Goal: Task Accomplishment & Management: Use online tool/utility

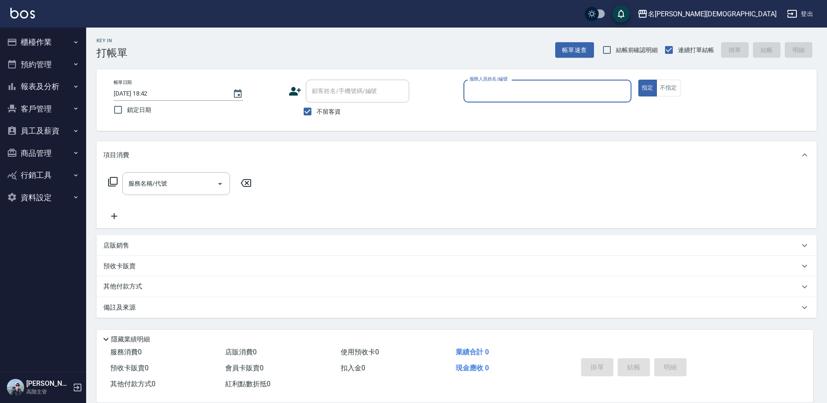
click at [518, 98] on input "服務人員姓名/編號" at bounding box center [547, 91] width 160 height 15
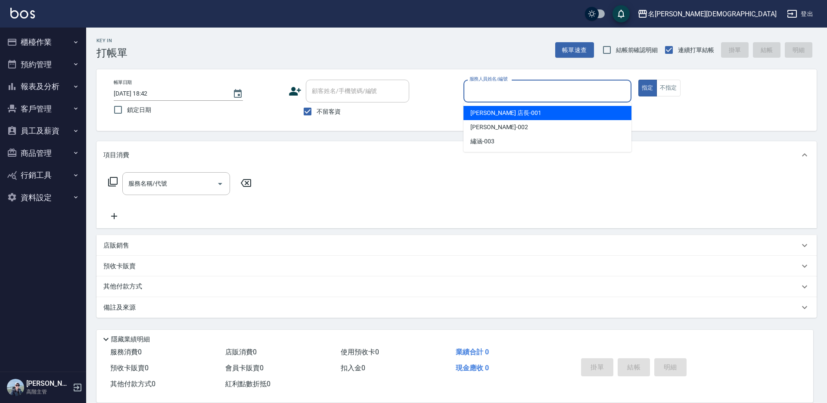
drag, startPoint x: 503, startPoint y: 112, endPoint x: 285, endPoint y: 129, distance: 218.0
click at [502, 112] on span "[PERSON_NAME] 店長 -001" at bounding box center [505, 112] width 71 height 9
type input "[PERSON_NAME] 店長-001"
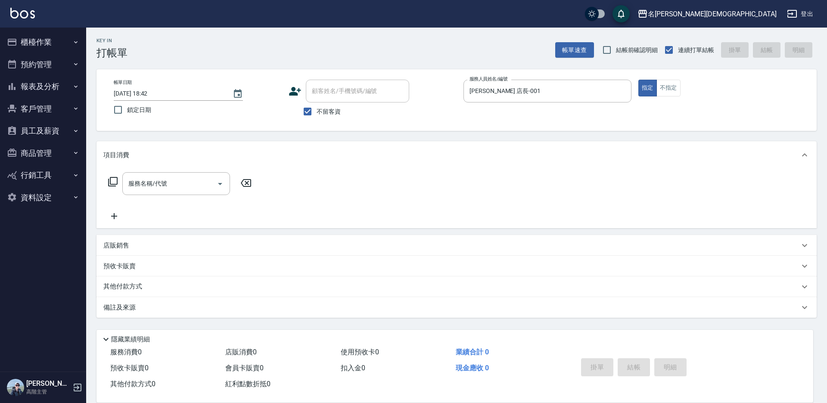
click at [110, 181] on icon at bounding box center [113, 182] width 10 height 10
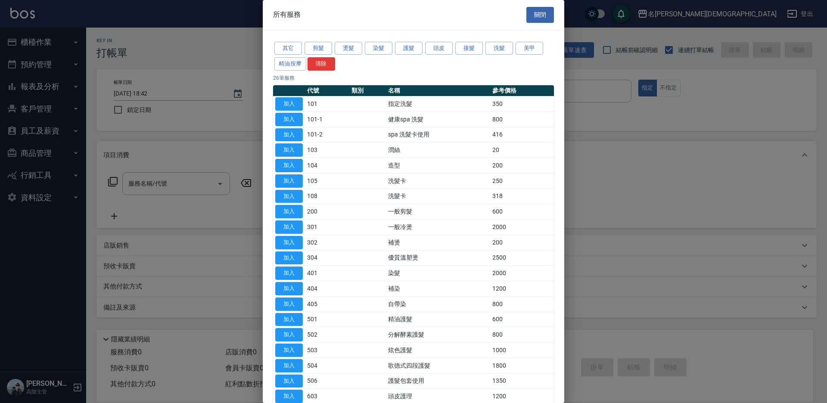
drag, startPoint x: 280, startPoint y: 102, endPoint x: 264, endPoint y: 166, distance: 65.3
click at [280, 102] on button "加入" at bounding box center [289, 103] width 28 height 13
type input "指定洗髮(101)"
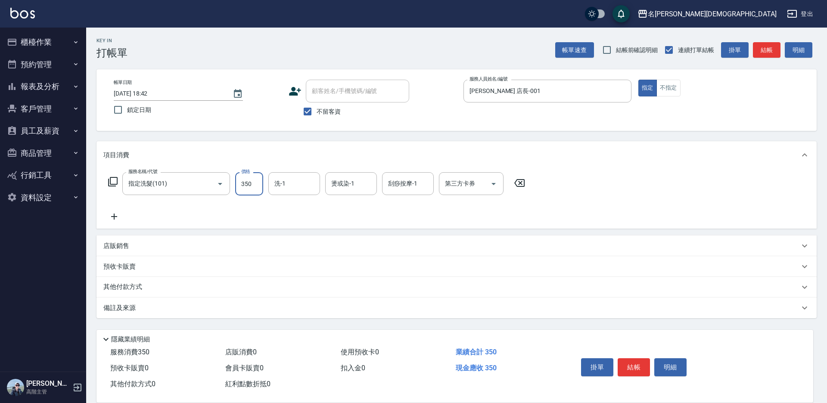
click at [257, 178] on input "350" at bounding box center [249, 183] width 28 height 23
type input "400"
click at [645, 360] on button "結帳" at bounding box center [633, 367] width 32 height 18
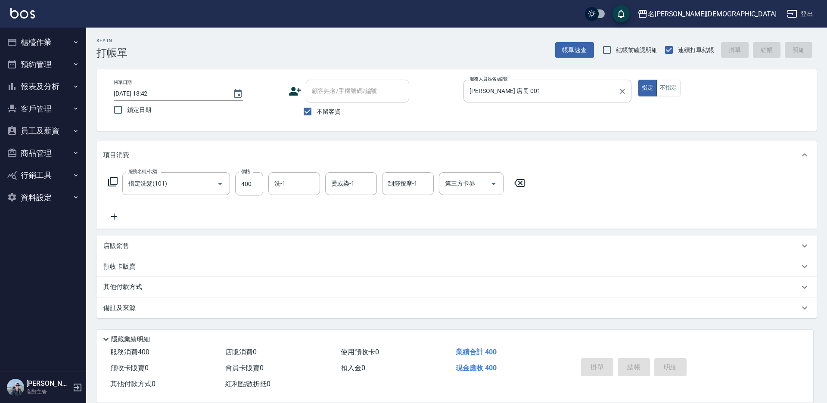
type input "[DATE] 18:51"
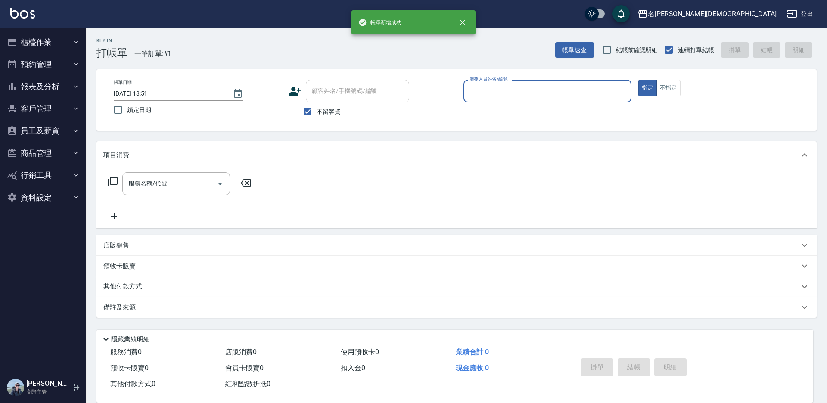
click at [481, 92] on input "服務人員姓名/編號" at bounding box center [547, 91] width 160 height 15
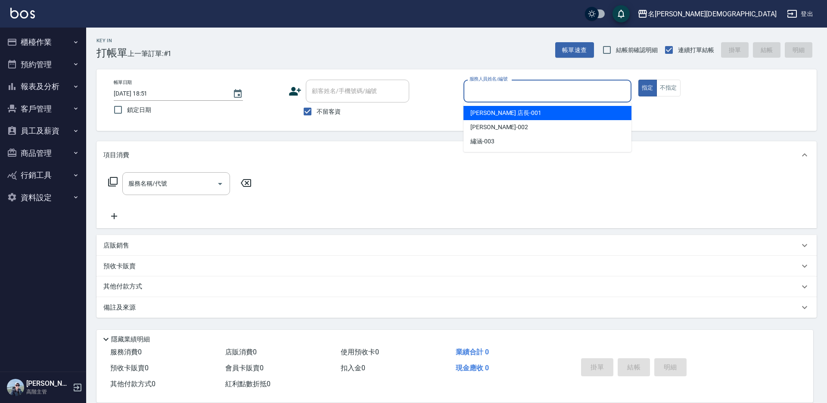
click at [485, 116] on span "[PERSON_NAME] 店長 -001" at bounding box center [505, 112] width 71 height 9
type input "[PERSON_NAME] 店長-001"
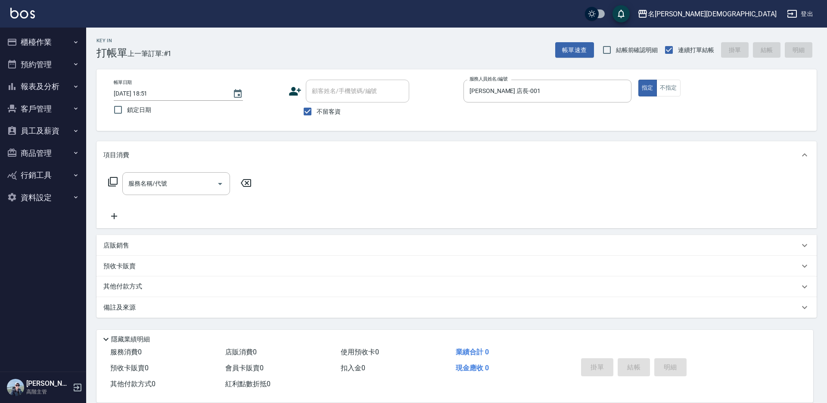
click at [112, 181] on icon at bounding box center [113, 182] width 10 height 10
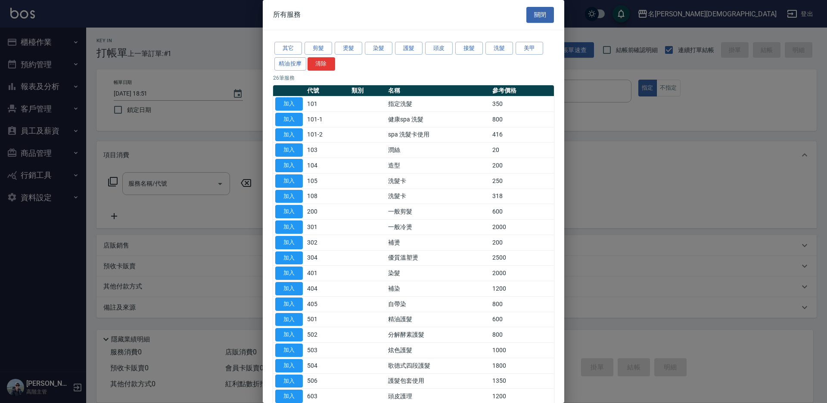
drag, startPoint x: 286, startPoint y: 211, endPoint x: 263, endPoint y: 188, distance: 33.2
click at [286, 211] on button "加入" at bounding box center [289, 211] width 28 height 13
type input "一般剪髮(200)"
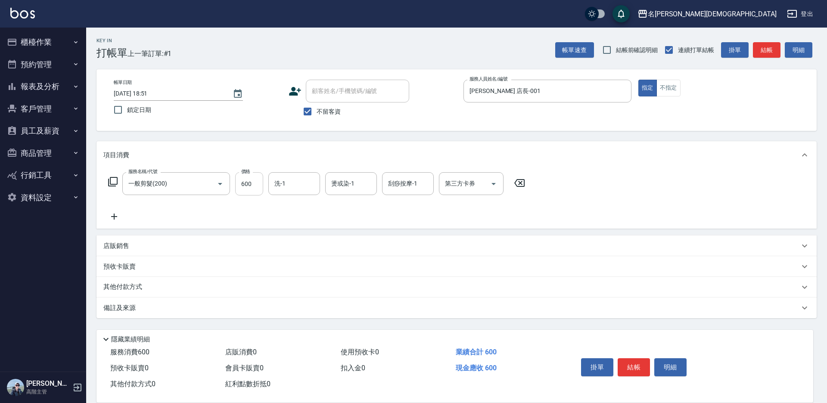
click at [260, 186] on input "600" at bounding box center [249, 183] width 28 height 23
type input "730"
click at [637, 363] on button "結帳" at bounding box center [633, 367] width 32 height 18
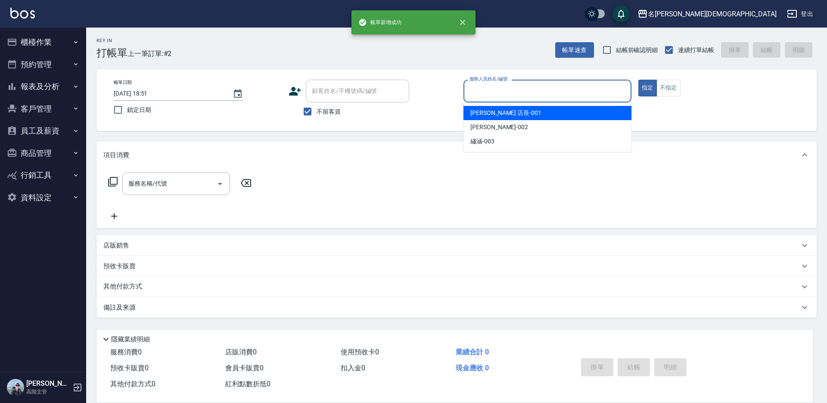
click at [480, 97] on input "服務人員姓名/編號" at bounding box center [547, 91] width 160 height 15
click at [483, 114] on span "[PERSON_NAME] 店長 -001" at bounding box center [505, 112] width 71 height 9
type input "[PERSON_NAME] 店長-001"
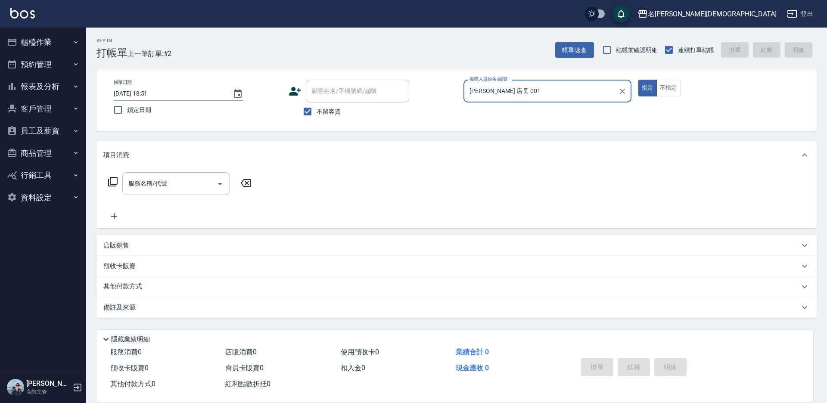
click at [112, 180] on icon at bounding box center [113, 182] width 10 height 10
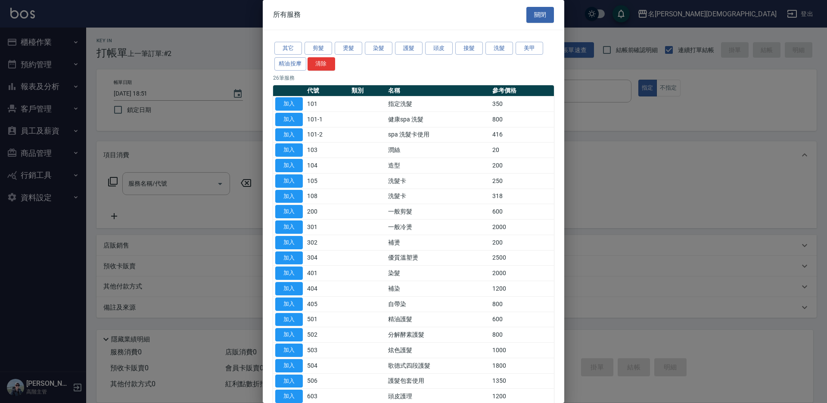
click at [287, 105] on button "加入" at bounding box center [289, 103] width 28 height 13
type input "指定洗髮(101)"
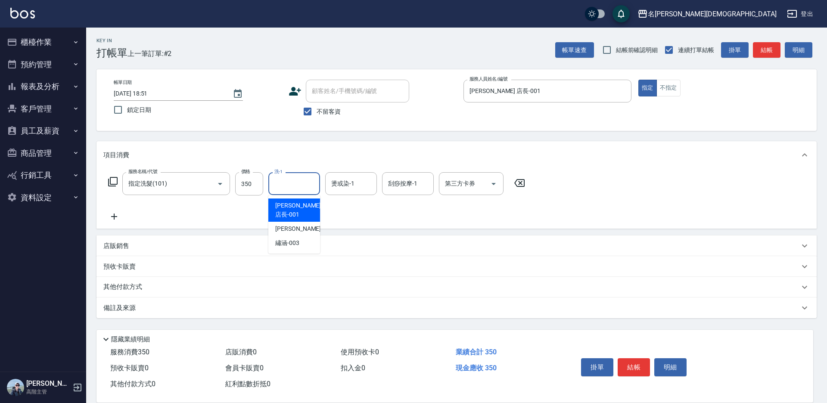
click at [297, 183] on input "洗-1" at bounding box center [294, 183] width 44 height 15
click at [298, 239] on span "繡涵 -003" at bounding box center [287, 243] width 24 height 9
type input "繡涵-003"
click at [629, 359] on button "結帳" at bounding box center [633, 367] width 32 height 18
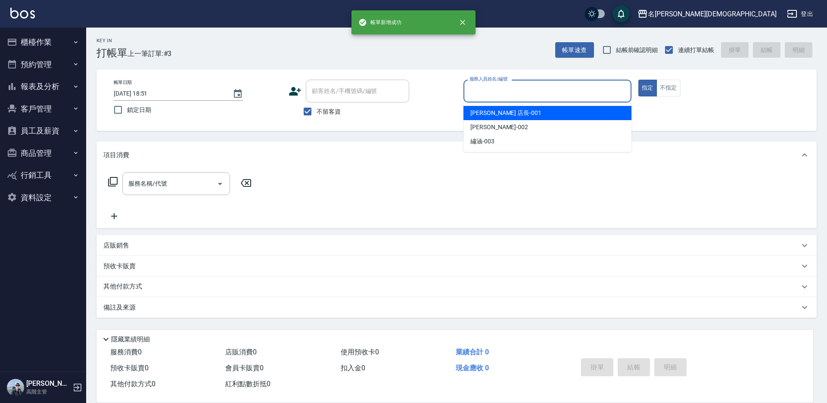
click at [479, 86] on input "服務人員姓名/編號" at bounding box center [547, 91] width 160 height 15
click at [480, 108] on span "[PERSON_NAME] 店長 -001" at bounding box center [505, 112] width 71 height 9
type input "[PERSON_NAME] 店長-001"
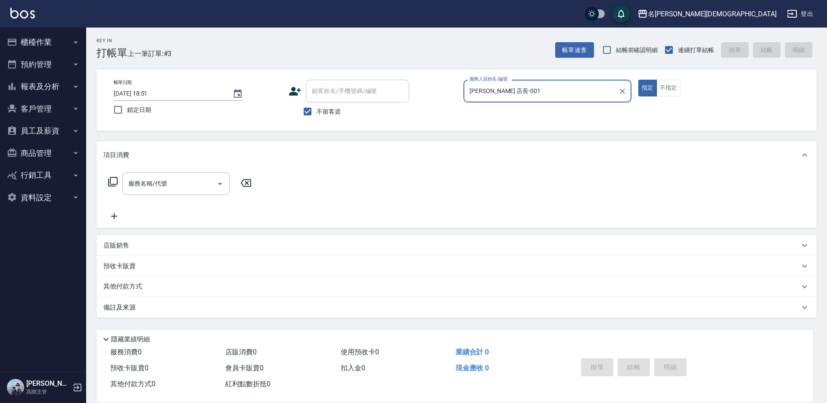
click at [113, 180] on icon at bounding box center [113, 182] width 10 height 10
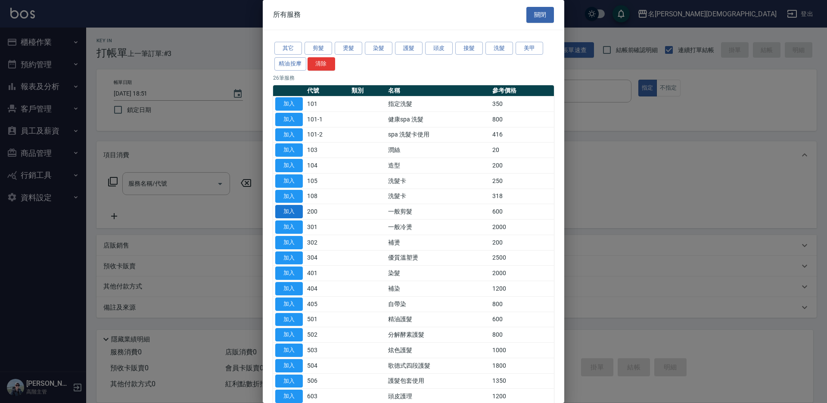
click at [287, 210] on button "加入" at bounding box center [289, 211] width 28 height 13
type input "一般剪髮(200)"
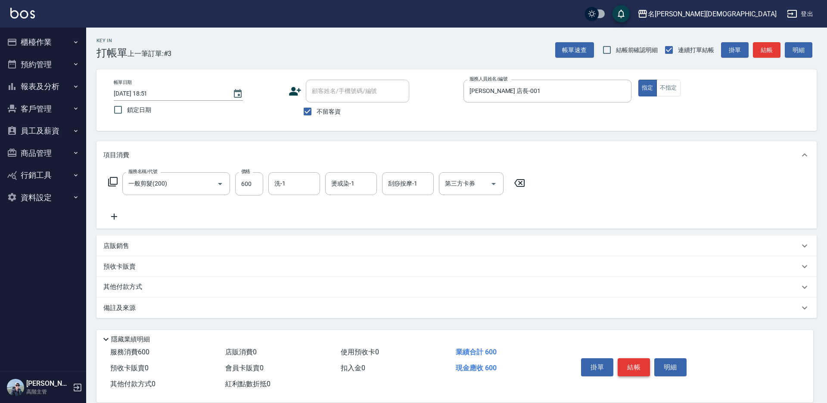
click at [632, 363] on button "結帳" at bounding box center [633, 367] width 32 height 18
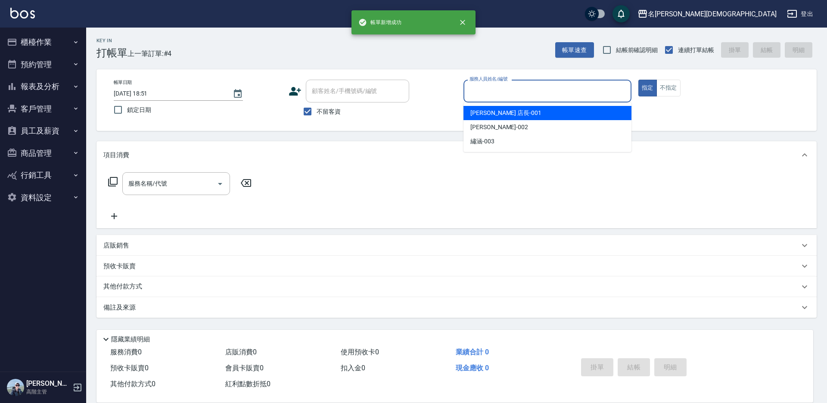
click at [485, 90] on input "服務人員姓名/編號" at bounding box center [547, 91] width 160 height 15
click at [474, 112] on span "[PERSON_NAME] 店長 -001" at bounding box center [505, 112] width 71 height 9
type input "[PERSON_NAME] 店長-001"
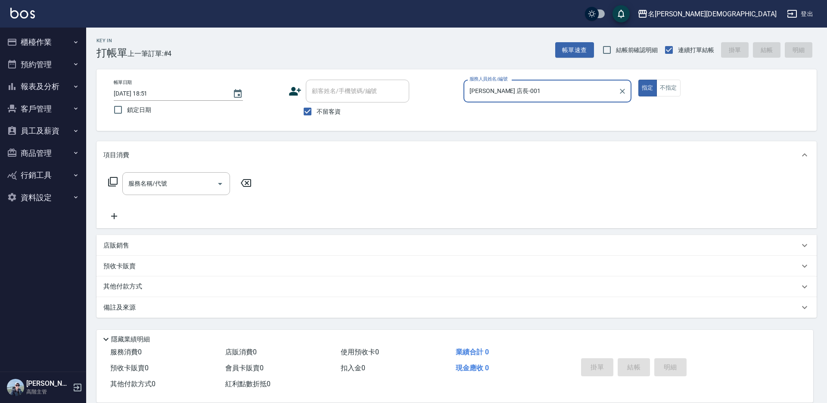
click at [114, 178] on icon at bounding box center [113, 182] width 10 height 10
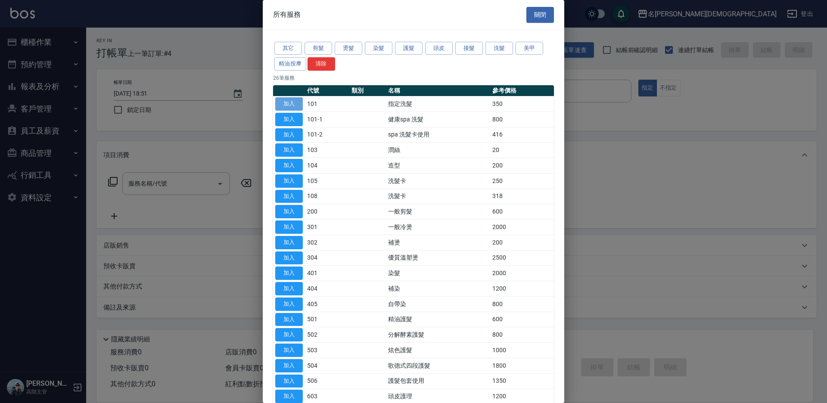
click at [289, 102] on button "加入" at bounding box center [289, 103] width 28 height 13
type input "指定洗髮(101)"
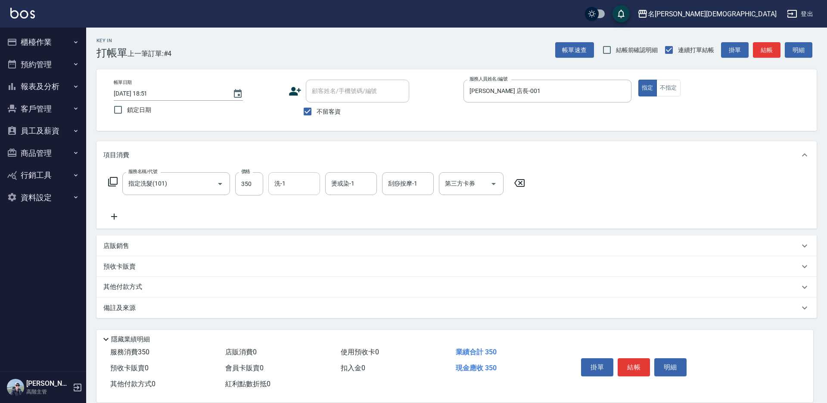
click at [290, 180] on input "洗-1" at bounding box center [294, 183] width 44 height 15
drag, startPoint x: 299, startPoint y: 235, endPoint x: 288, endPoint y: 214, distance: 23.9
click at [299, 239] on span "繡涵 -003" at bounding box center [287, 243] width 24 height 9
type input "繡涵-003"
click at [250, 182] on input "350" at bounding box center [249, 183] width 28 height 23
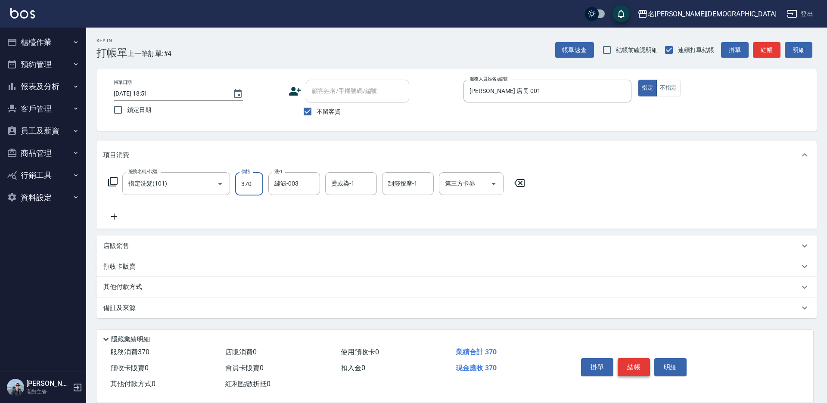
type input "370"
click at [625, 366] on button "結帳" at bounding box center [633, 367] width 32 height 18
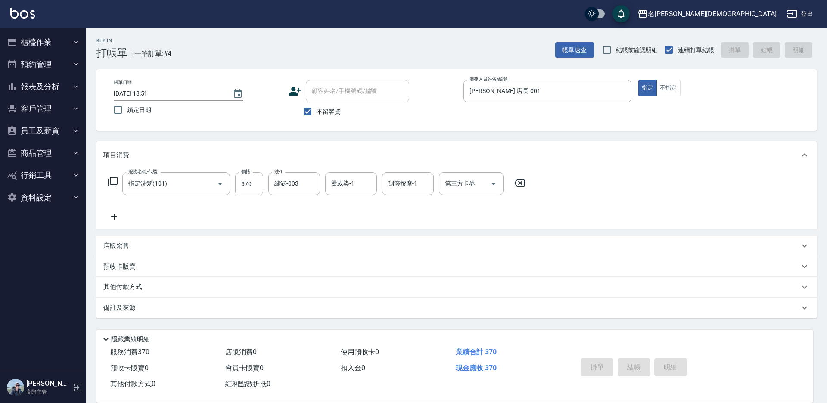
type input "[DATE] 18:52"
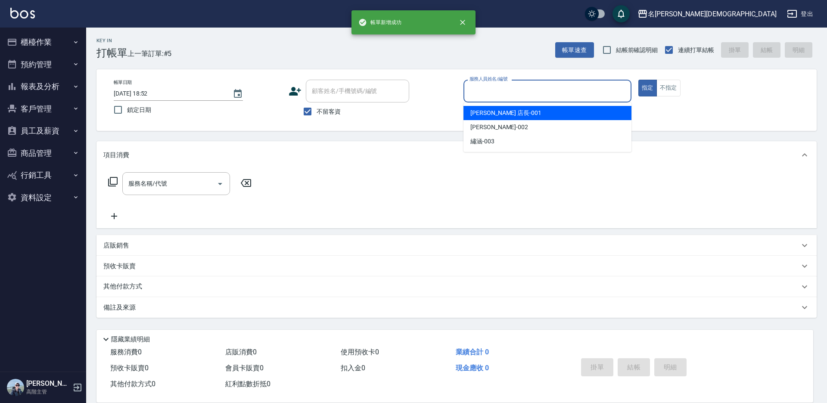
click at [504, 92] on input "服務人員姓名/編號" at bounding box center [547, 91] width 160 height 15
click at [504, 117] on div "[PERSON_NAME] 店長 -001" at bounding box center [547, 113] width 168 height 14
type input "[PERSON_NAME] 店長-001"
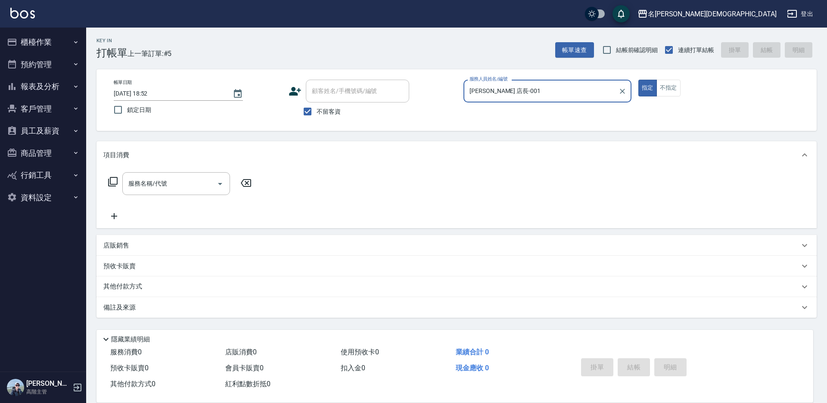
click at [112, 180] on icon at bounding box center [113, 182] width 10 height 10
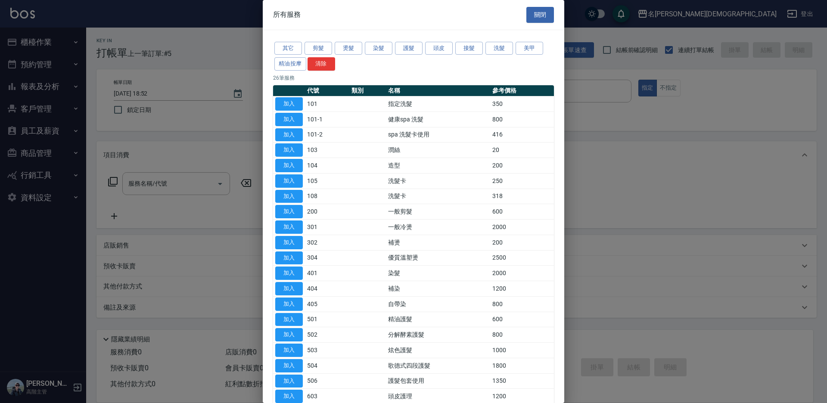
drag, startPoint x: 292, startPoint y: 104, endPoint x: 291, endPoint y: 133, distance: 29.7
click at [292, 103] on button "加入" at bounding box center [289, 103] width 28 height 13
type input "指定洗髮(101)"
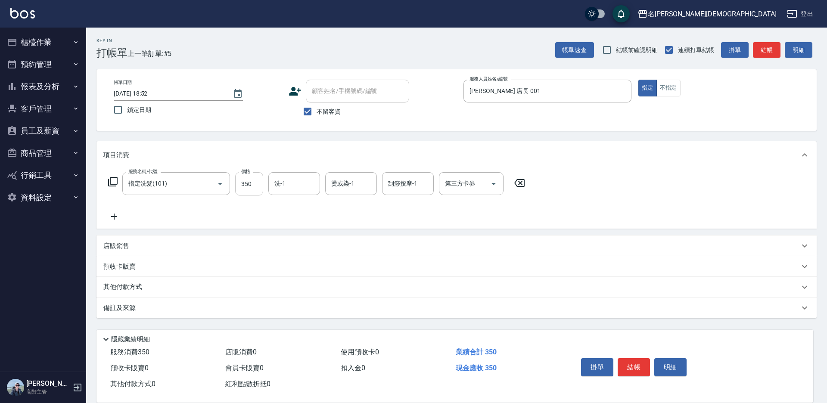
click at [255, 183] on input "350" at bounding box center [249, 183] width 28 height 23
type input "370"
click at [295, 179] on input "洗-1" at bounding box center [294, 183] width 44 height 15
click at [305, 222] on div "香香 -002" at bounding box center [294, 229] width 52 height 14
type input "香香-002"
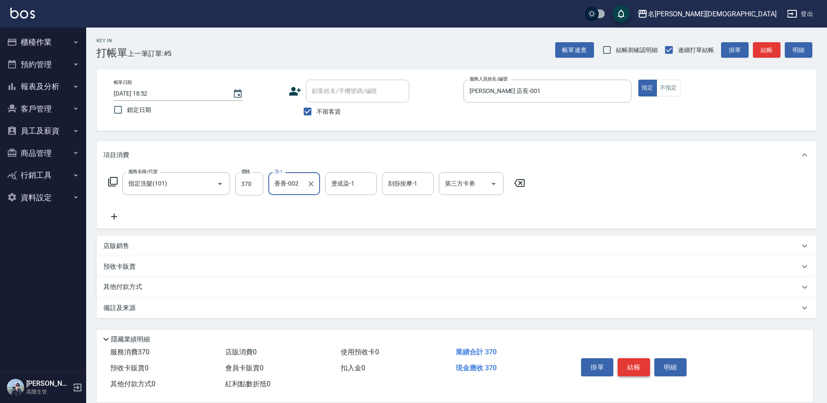
click at [638, 364] on button "結帳" at bounding box center [633, 367] width 32 height 18
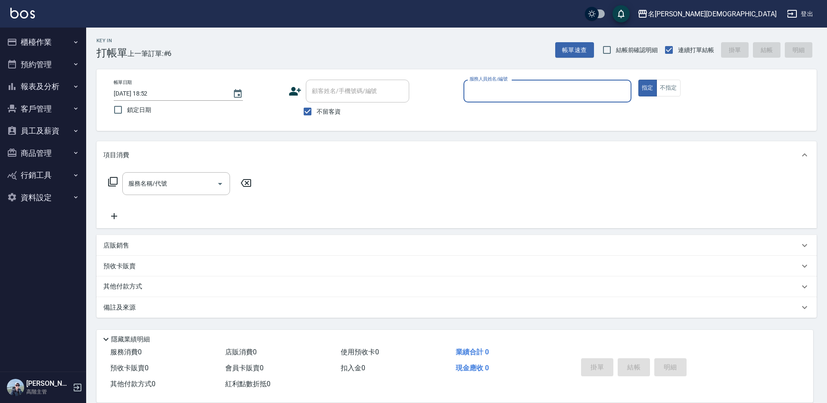
click at [483, 89] on input "服務人員姓名/編號" at bounding box center [547, 91] width 160 height 15
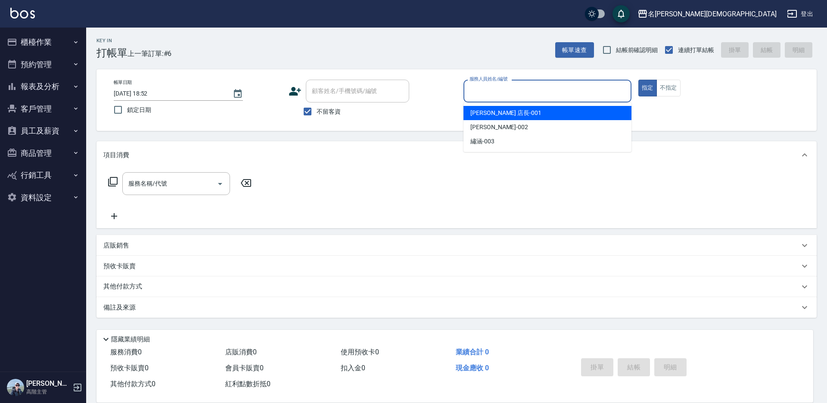
click at [487, 115] on span "[PERSON_NAME] 店長 -001" at bounding box center [505, 112] width 71 height 9
type input "[PERSON_NAME] 店長-001"
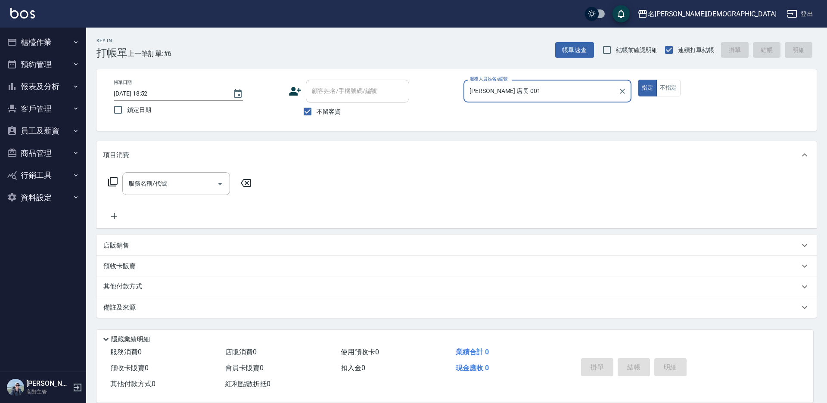
click at [114, 178] on icon at bounding box center [113, 182] width 10 height 10
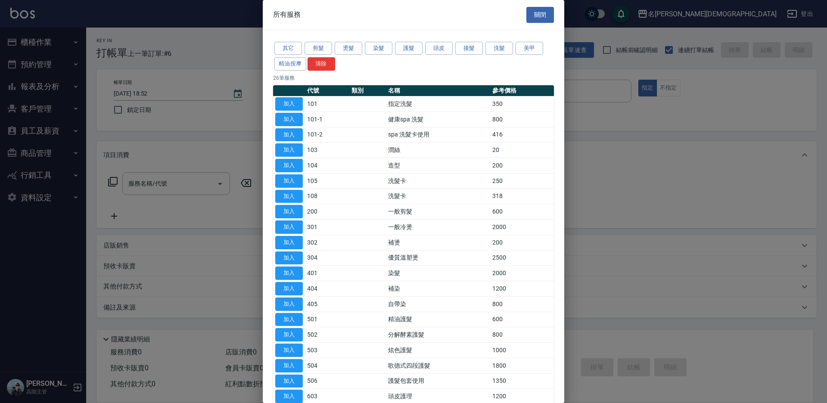
click at [286, 211] on button "加入" at bounding box center [289, 211] width 28 height 13
type input "一般剪髮(200)"
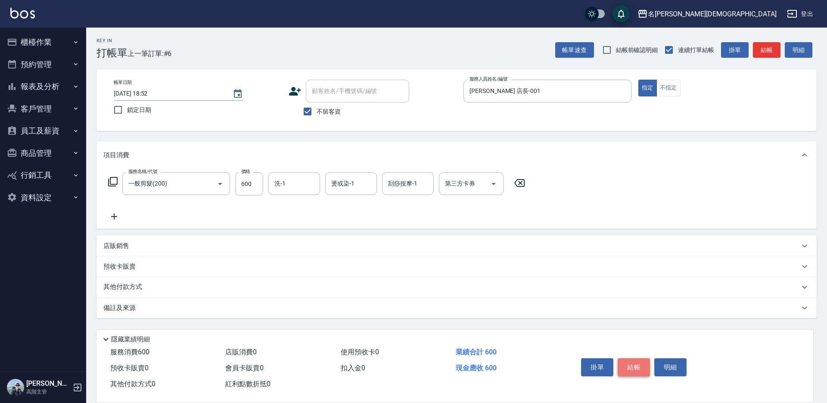
click at [636, 364] on button "結帳" at bounding box center [633, 367] width 32 height 18
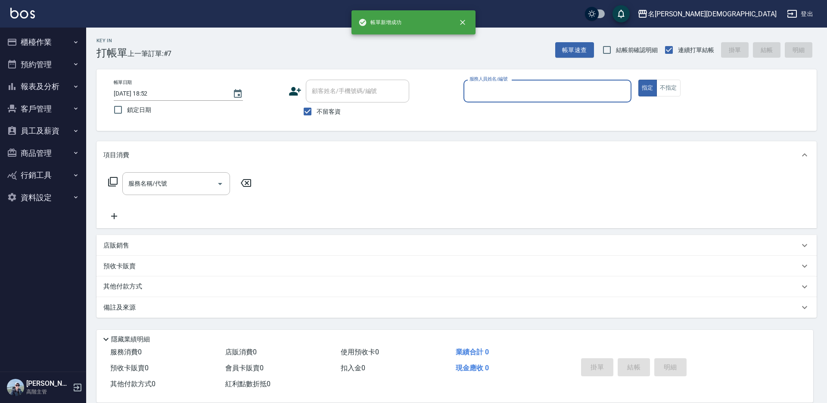
click at [37, 40] on button "櫃檯作業" at bounding box center [42, 42] width 79 height 22
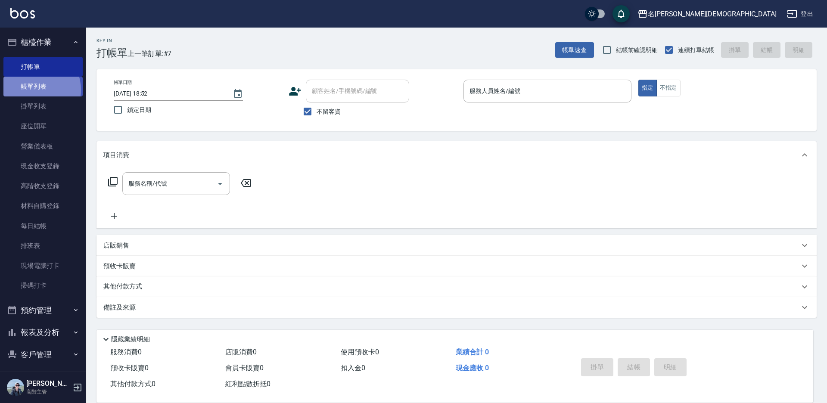
click at [33, 90] on link "帳單列表" at bounding box center [42, 87] width 79 height 20
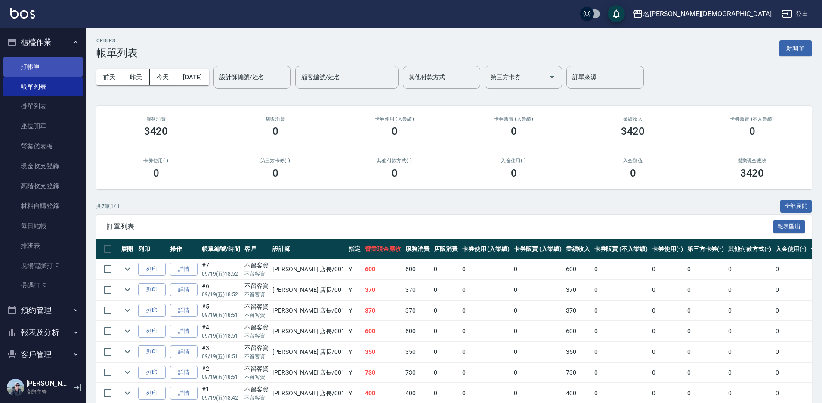
click at [48, 73] on link "打帳單" at bounding box center [42, 67] width 79 height 20
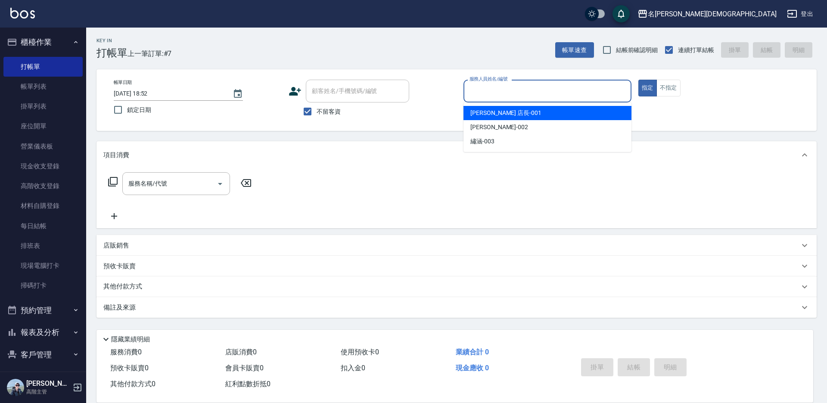
click at [493, 87] on input "服務人員姓名/編號" at bounding box center [547, 91] width 160 height 15
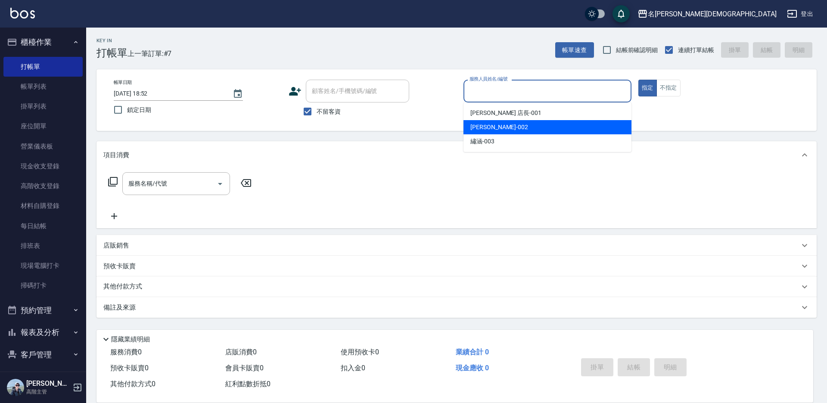
click at [490, 122] on div "香香 -002" at bounding box center [547, 127] width 168 height 14
type input "香香-002"
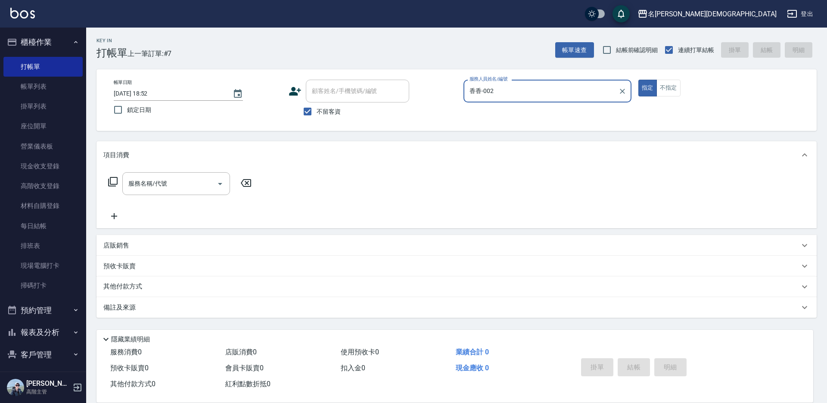
click at [115, 178] on icon at bounding box center [113, 182] width 10 height 10
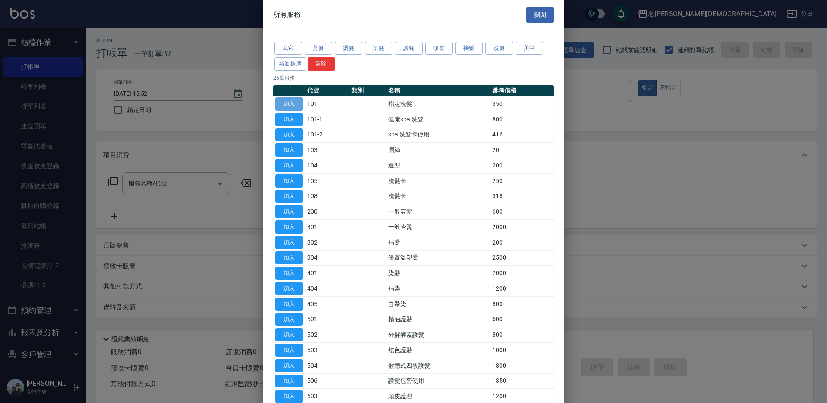
click at [289, 102] on button "加入" at bounding box center [289, 103] width 28 height 13
type input "指定洗髮(101)"
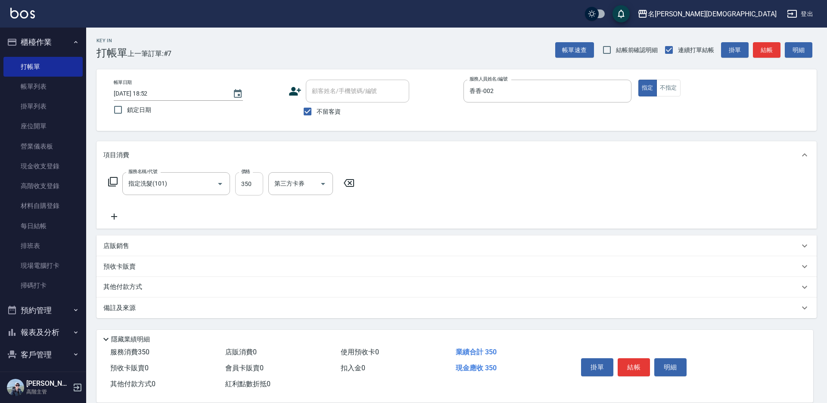
click at [254, 179] on input "350" at bounding box center [249, 183] width 28 height 23
type input "370"
click at [639, 370] on button "結帳" at bounding box center [633, 367] width 32 height 18
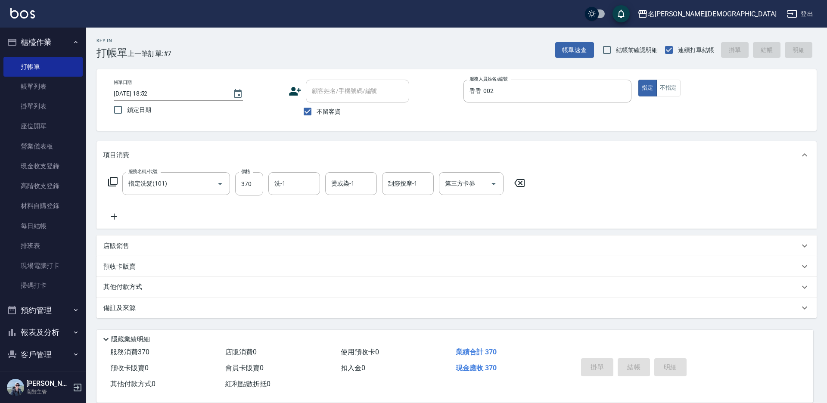
type input "[DATE] 18:53"
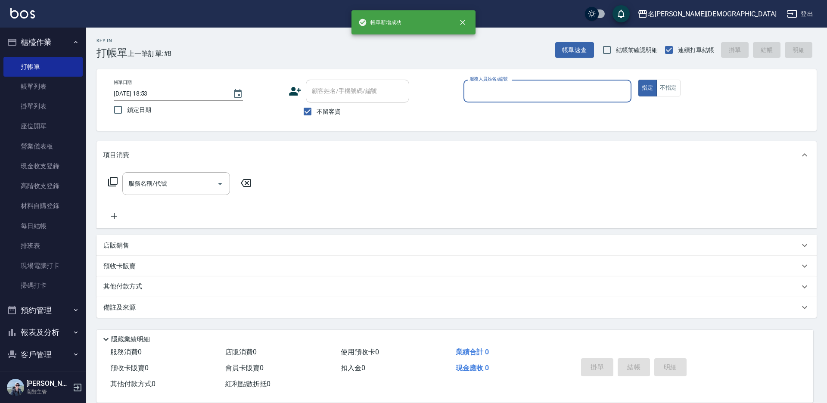
click at [479, 100] on div "服務人員姓名/編號" at bounding box center [547, 91] width 168 height 23
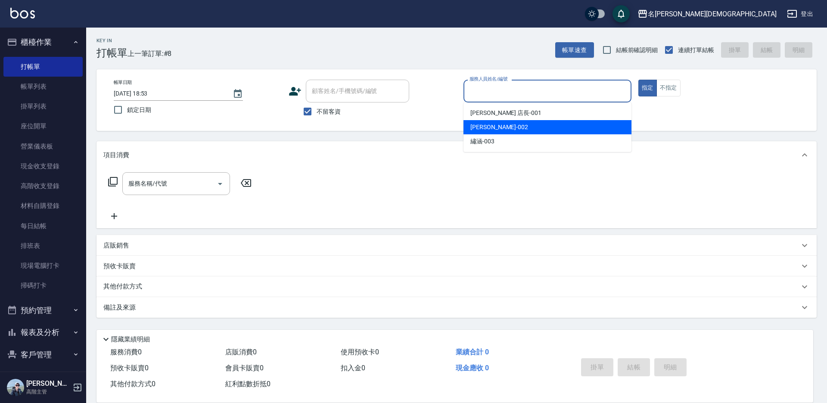
click at [484, 124] on span "香香 -002" at bounding box center [499, 127] width 58 height 9
type input "香香-002"
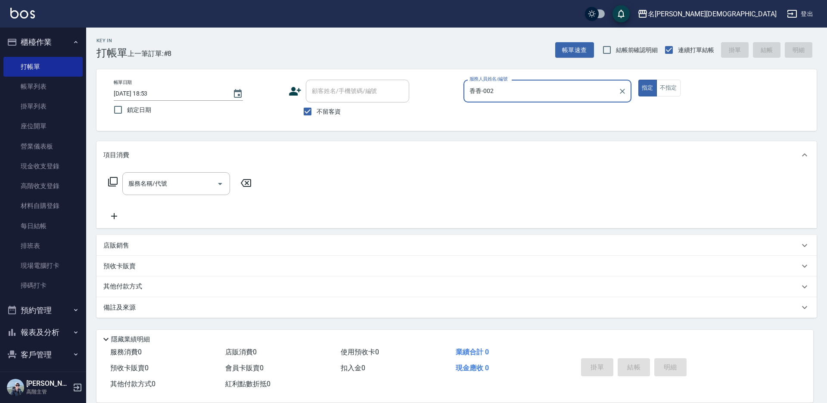
click at [114, 181] on icon at bounding box center [113, 182] width 10 height 10
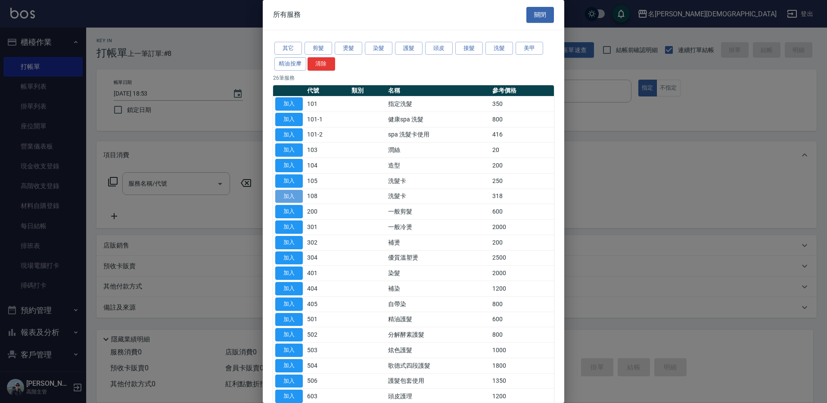
click at [288, 192] on button "加入" at bounding box center [289, 196] width 28 height 13
type input "洗髮卡(108)"
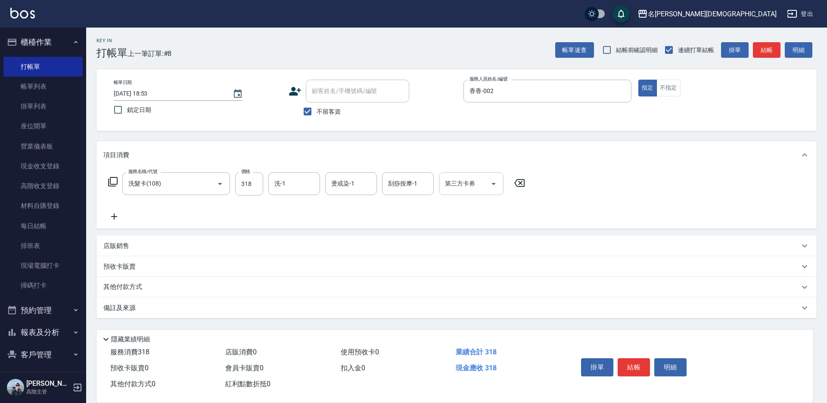
click at [447, 188] on div "第三方卡券 第三方卡券" at bounding box center [471, 183] width 65 height 23
click at [461, 220] on span "舊有卡券" at bounding box center [471, 220] width 65 height 14
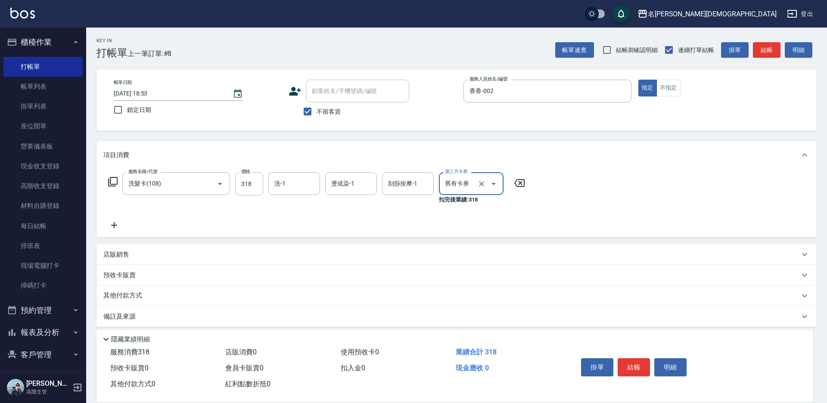
type input "舊有卡券"
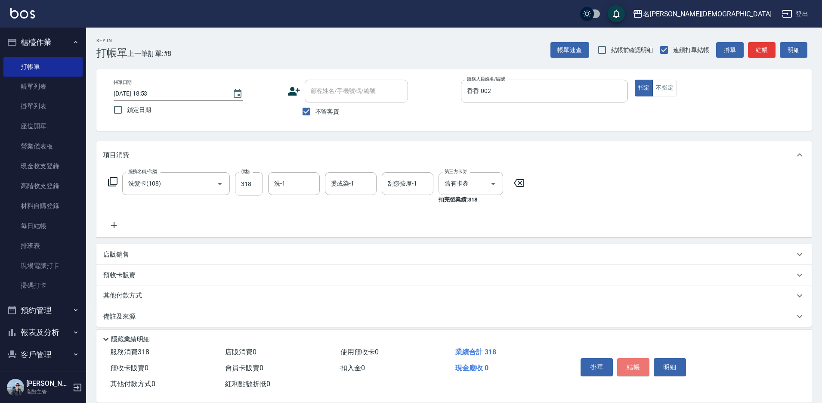
drag, startPoint x: 638, startPoint y: 363, endPoint x: 635, endPoint y: 357, distance: 6.9
click at [638, 363] on button "結帳" at bounding box center [633, 367] width 32 height 18
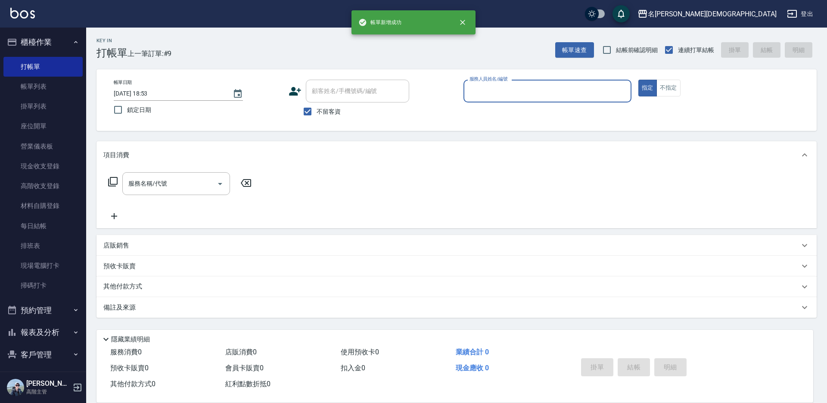
drag, startPoint x: 492, startPoint y: 96, endPoint x: 497, endPoint y: 100, distance: 7.0
click at [492, 95] on input "服務人員姓名/編號" at bounding box center [547, 91] width 160 height 15
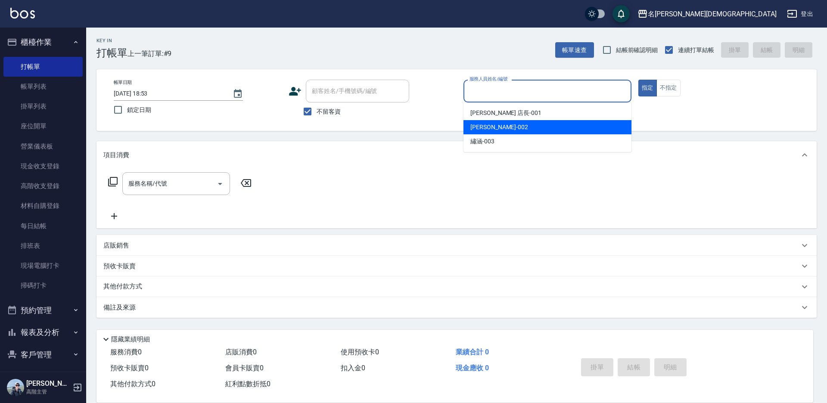
drag, startPoint x: 494, startPoint y: 131, endPoint x: 437, endPoint y: 123, distance: 57.9
click at [491, 131] on span "香香 -002" at bounding box center [499, 127] width 58 height 9
type input "香香-002"
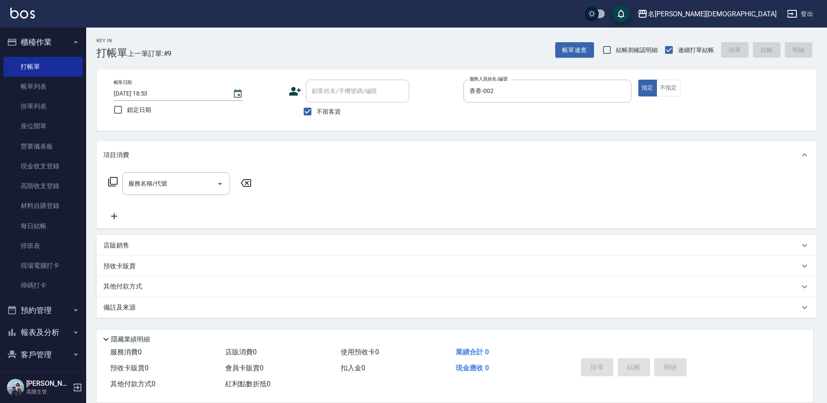
click at [115, 180] on icon at bounding box center [113, 182] width 10 height 10
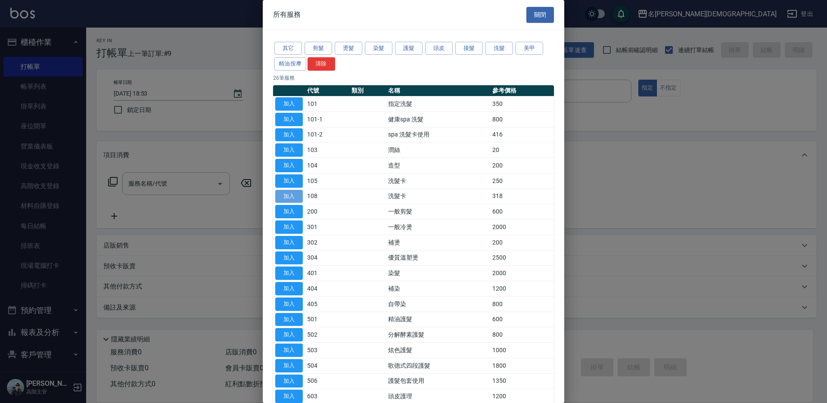
click at [299, 196] on button "加入" at bounding box center [289, 196] width 28 height 13
type input "洗髮卡(108)"
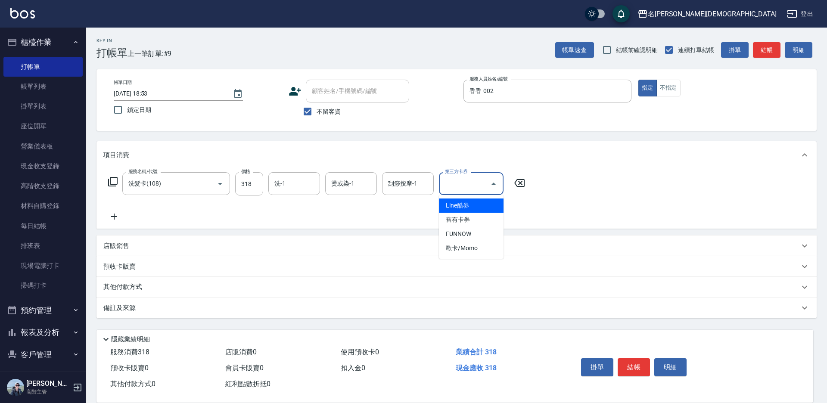
click at [462, 180] on div "第三方卡券 第三方卡券" at bounding box center [471, 183] width 65 height 23
drag, startPoint x: 461, startPoint y: 214, endPoint x: 466, endPoint y: 218, distance: 7.1
click at [462, 215] on span "舊有卡券" at bounding box center [471, 220] width 65 height 14
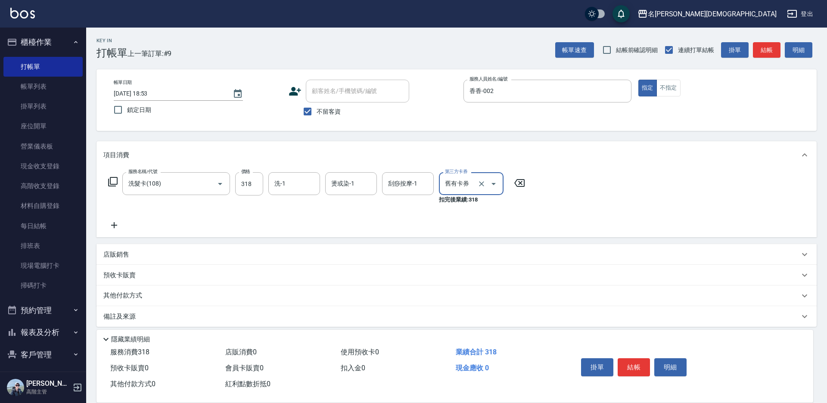
type input "舊有卡券"
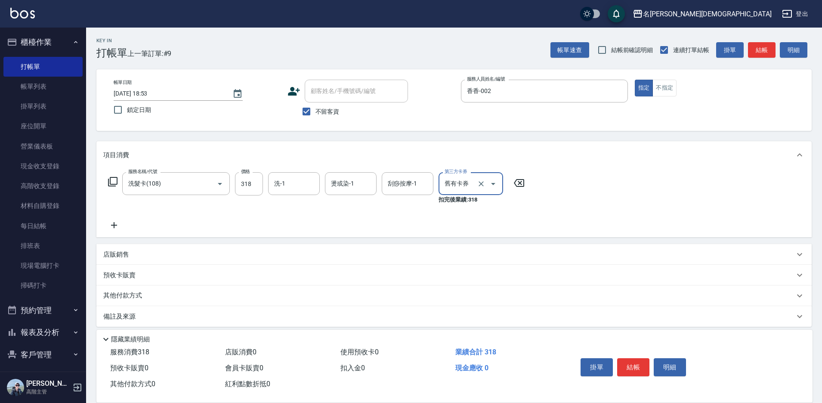
click at [635, 365] on button "結帳" at bounding box center [633, 367] width 32 height 18
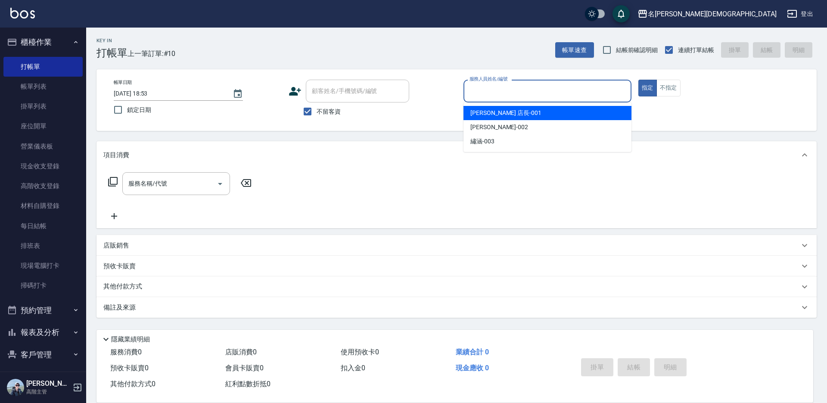
click at [482, 84] on input "服務人員姓名/編號" at bounding box center [547, 91] width 160 height 15
click at [27, 87] on link "帳單列表" at bounding box center [42, 87] width 79 height 20
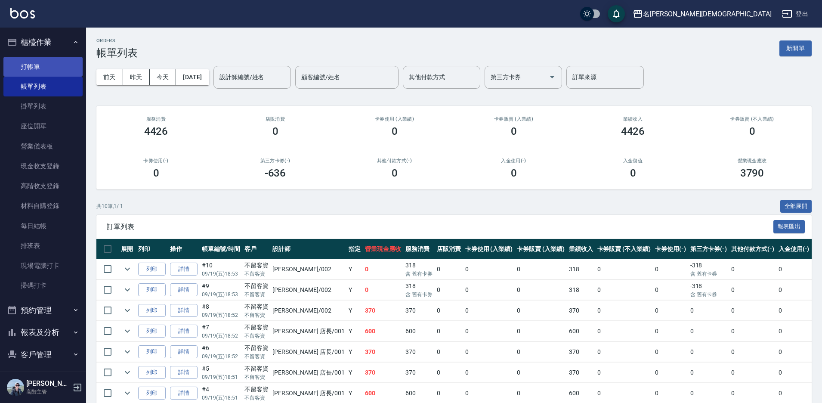
click at [60, 65] on link "打帳單" at bounding box center [42, 67] width 79 height 20
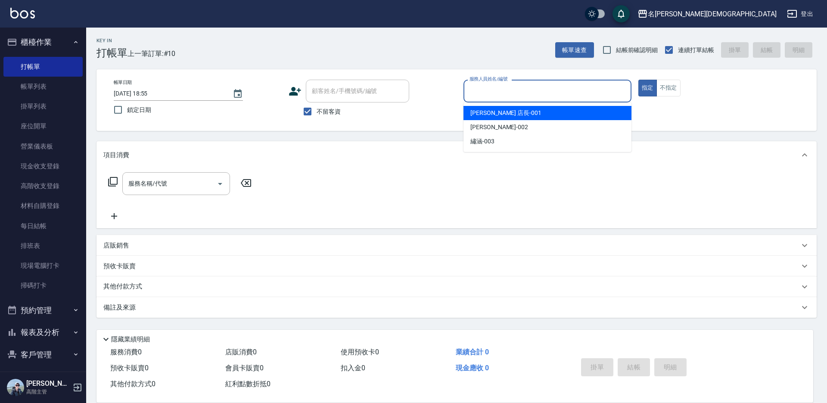
click at [477, 91] on input "服務人員姓名/編號" at bounding box center [547, 91] width 160 height 15
drag, startPoint x: 487, startPoint y: 112, endPoint x: 359, endPoint y: 97, distance: 128.8
click at [487, 112] on span "[PERSON_NAME] 店長 -001" at bounding box center [505, 112] width 71 height 9
type input "[PERSON_NAME] 店長-001"
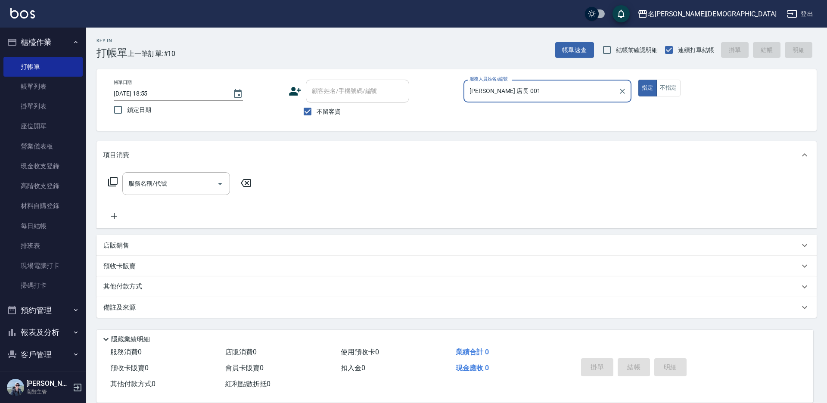
click at [113, 181] on icon at bounding box center [113, 182] width 10 height 10
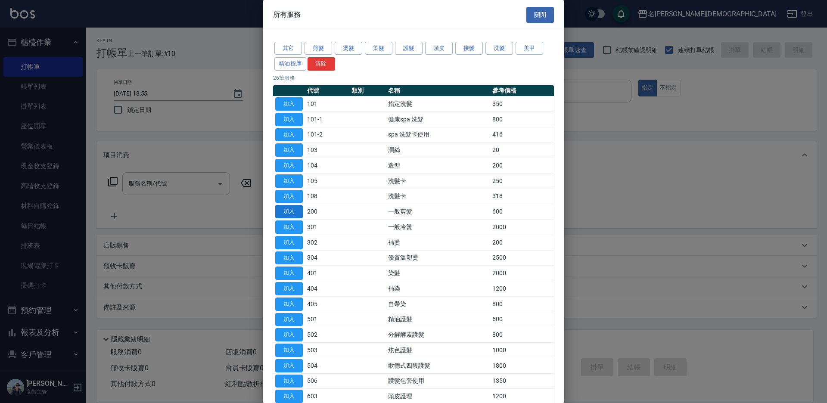
click at [288, 211] on button "加入" at bounding box center [289, 211] width 28 height 13
type input "一般剪髮(200)"
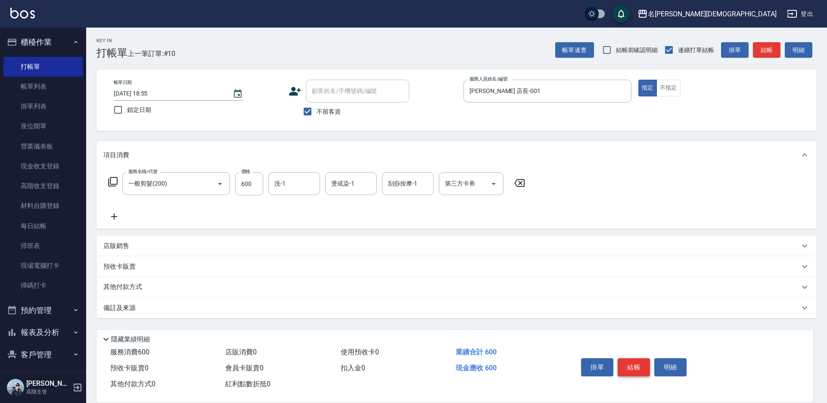
click at [638, 359] on button "結帳" at bounding box center [633, 367] width 32 height 18
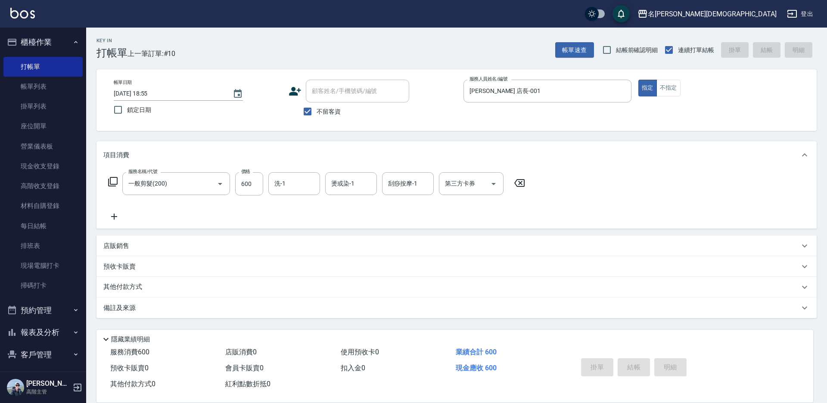
type input "[DATE] 18:56"
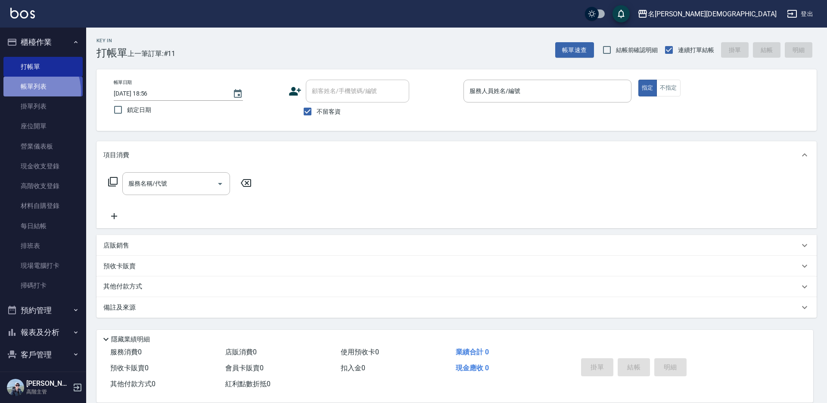
click at [29, 92] on link "帳單列表" at bounding box center [42, 87] width 79 height 20
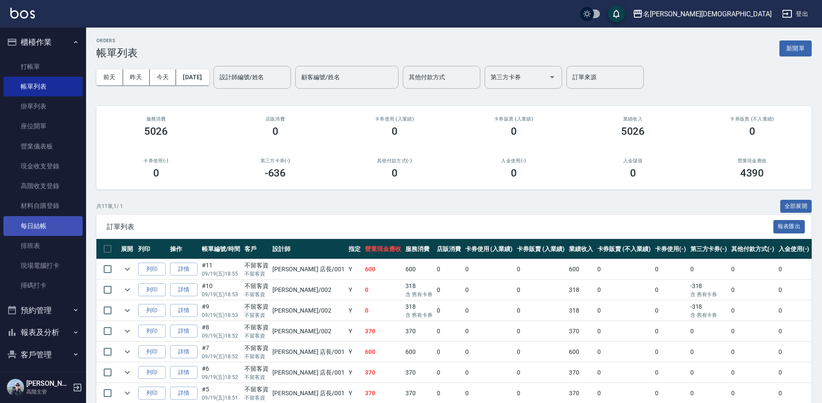
click at [51, 224] on link "每日結帳" at bounding box center [42, 226] width 79 height 20
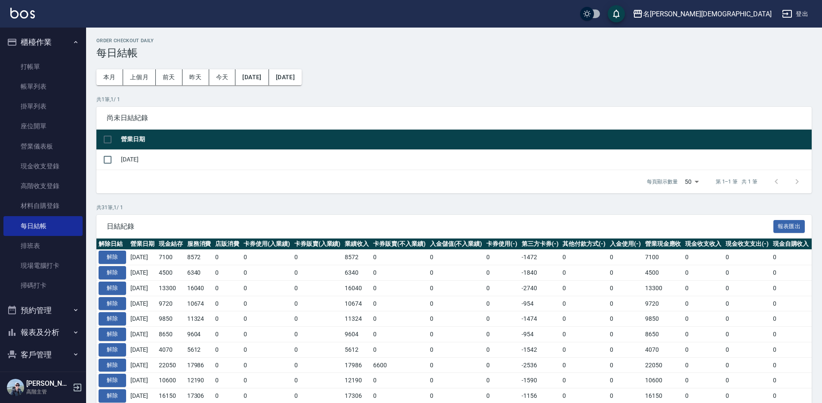
drag, startPoint x: 108, startPoint y: 155, endPoint x: 150, endPoint y: 188, distance: 53.6
click at [109, 156] on input "checkbox" at bounding box center [108, 160] width 18 height 18
checkbox input "true"
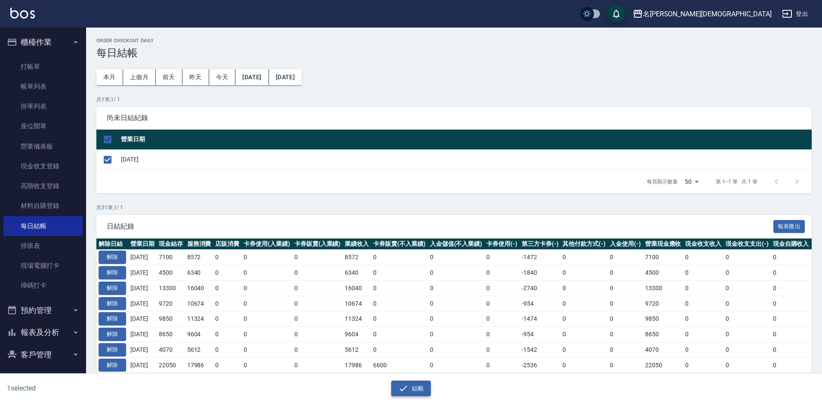
click at [413, 390] on button "結帳" at bounding box center [411, 389] width 40 height 16
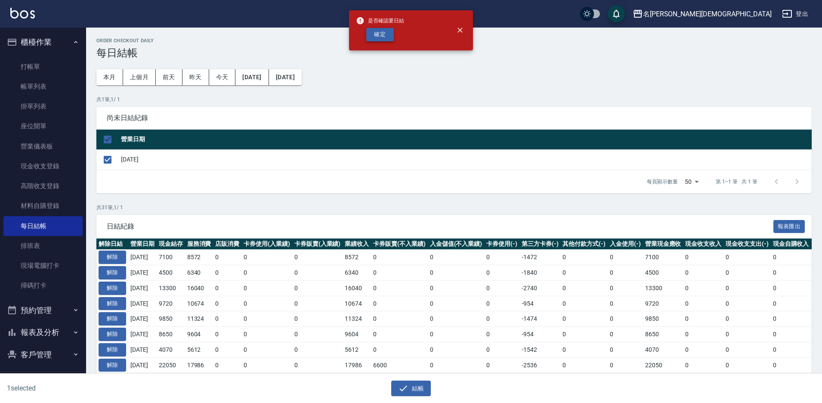
click at [371, 35] on button "確定" at bounding box center [380, 34] width 28 height 13
checkbox input "false"
